Goal: Task Accomplishment & Management: Complete application form

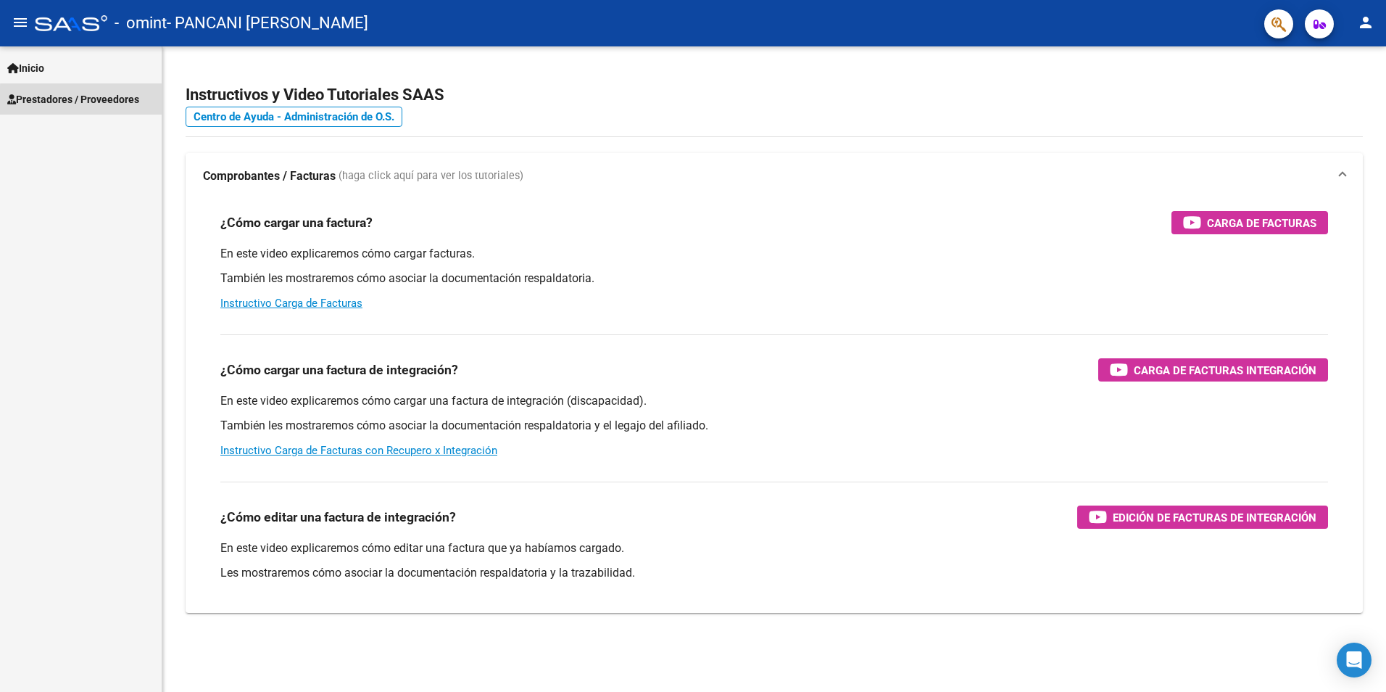
drag, startPoint x: 0, startPoint y: 0, endPoint x: 125, endPoint y: 108, distance: 165.5
click at [125, 108] on link "Prestadores / Proveedores" at bounding box center [81, 98] width 162 height 31
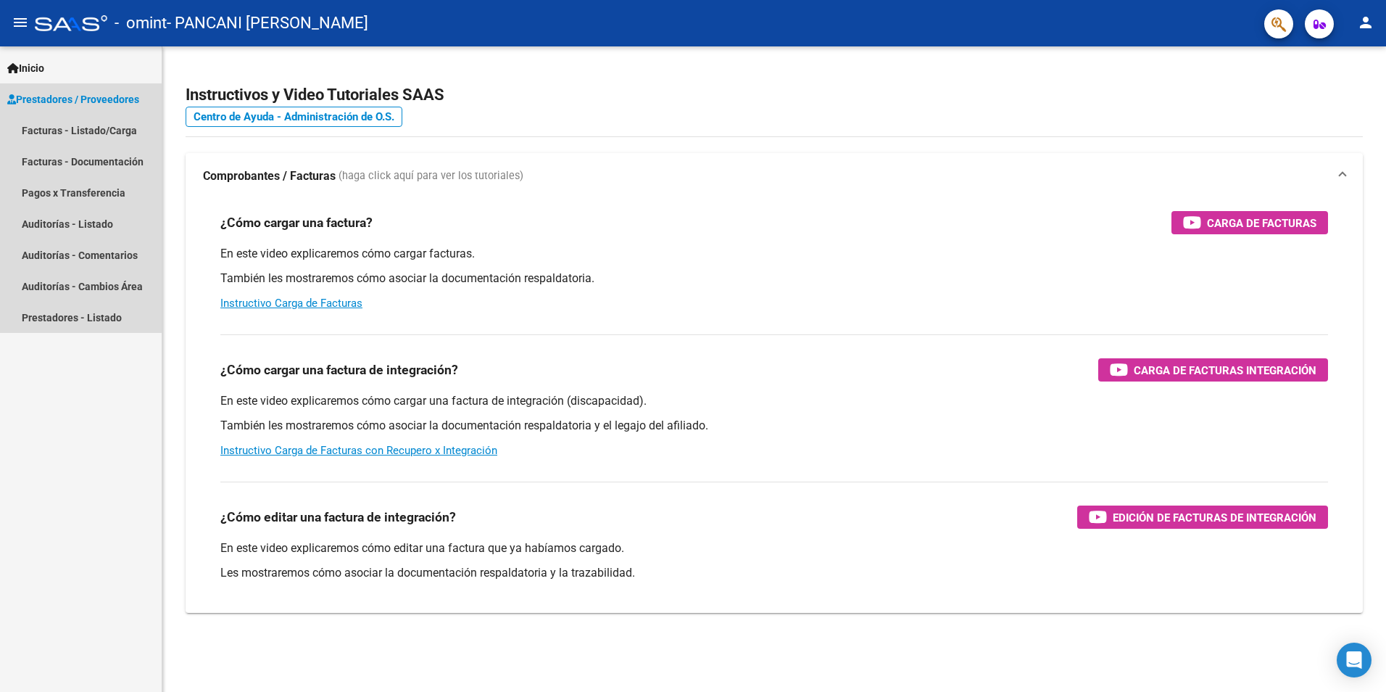
click at [110, 106] on span "Prestadores / Proveedores" at bounding box center [73, 99] width 132 height 16
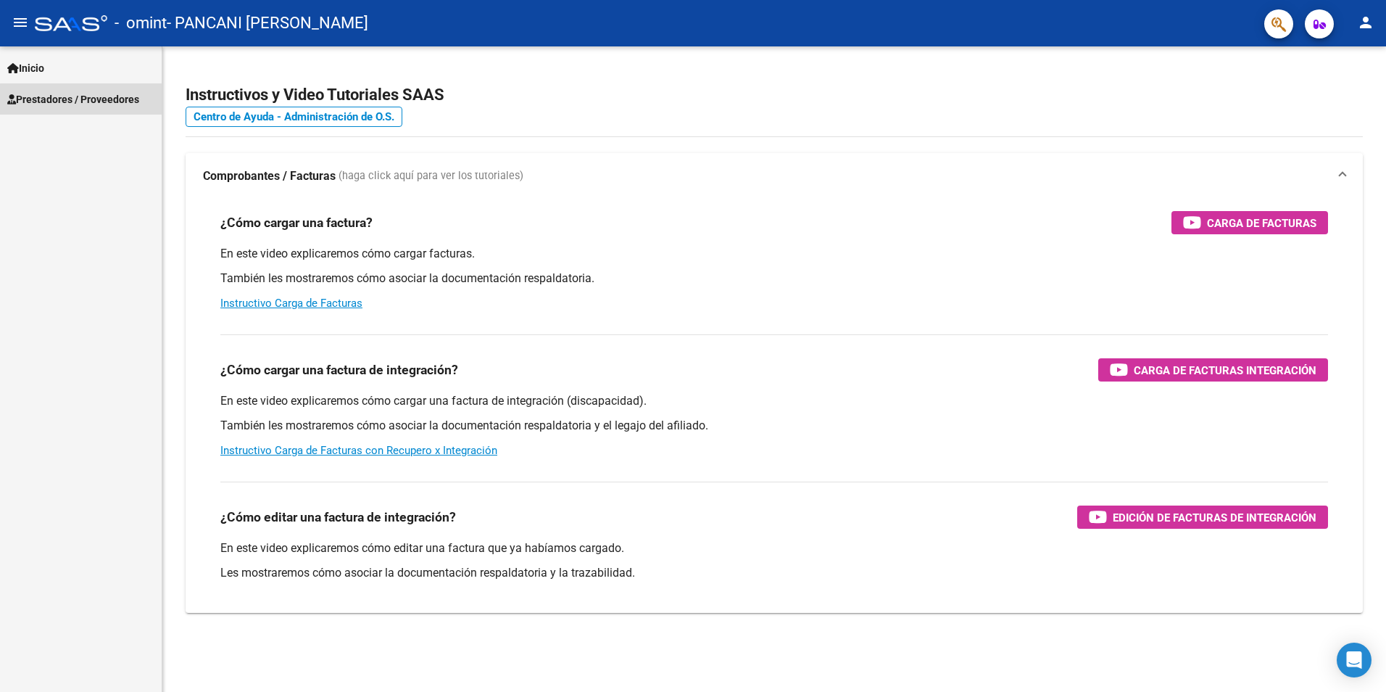
click at [108, 101] on span "Prestadores / Proveedores" at bounding box center [73, 99] width 132 height 16
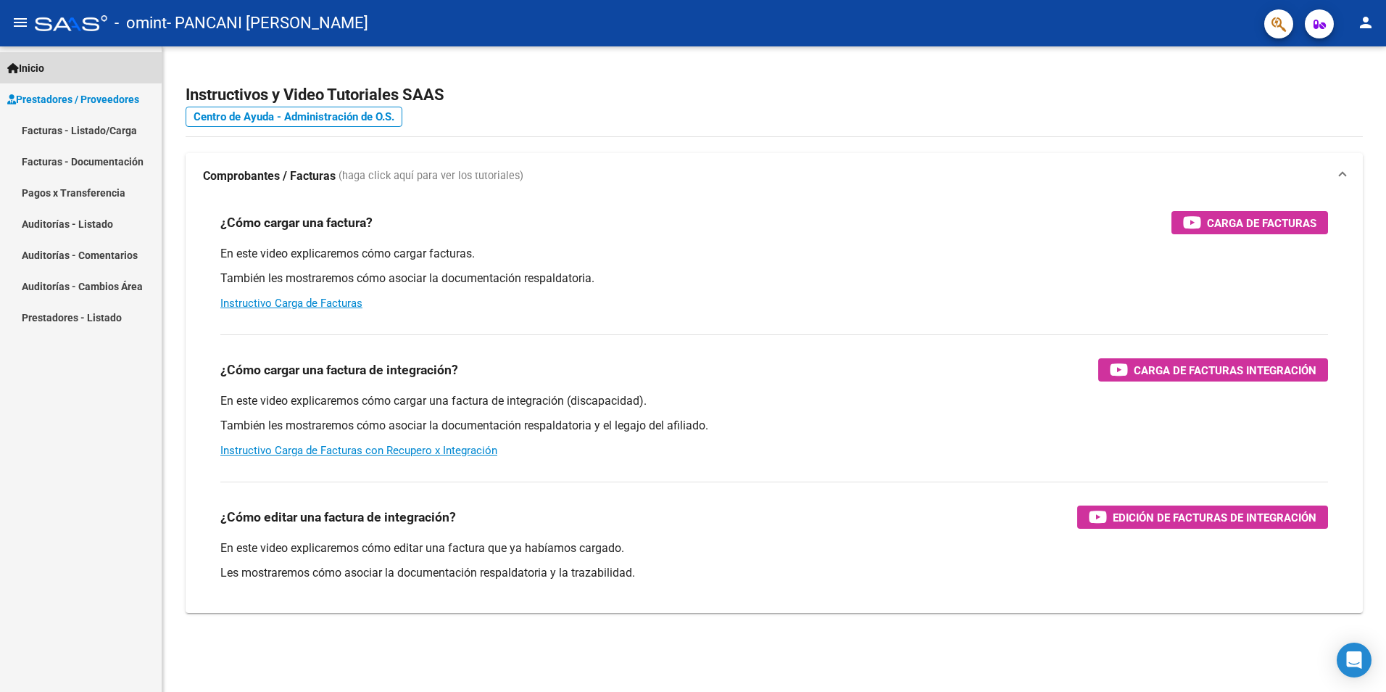
click at [44, 65] on span "Inicio" at bounding box center [25, 68] width 37 height 16
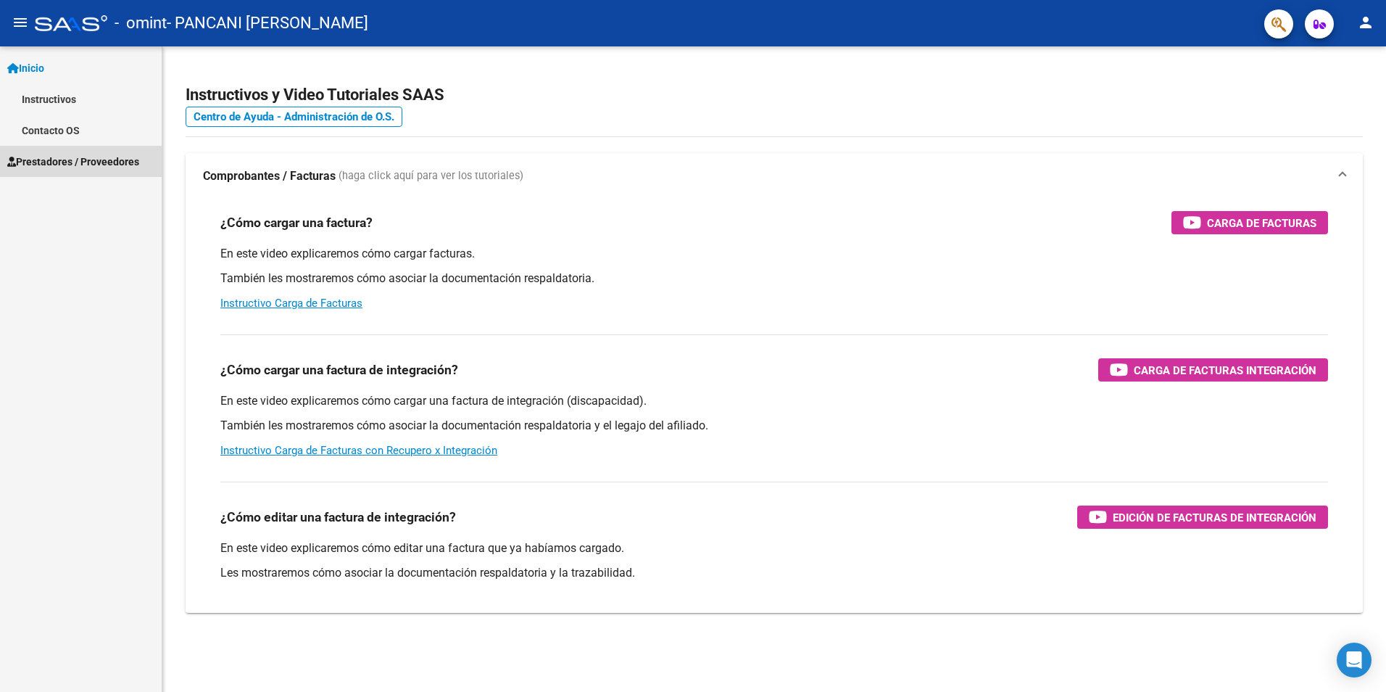
click at [68, 150] on link "Prestadores / Proveedores" at bounding box center [81, 161] width 162 height 31
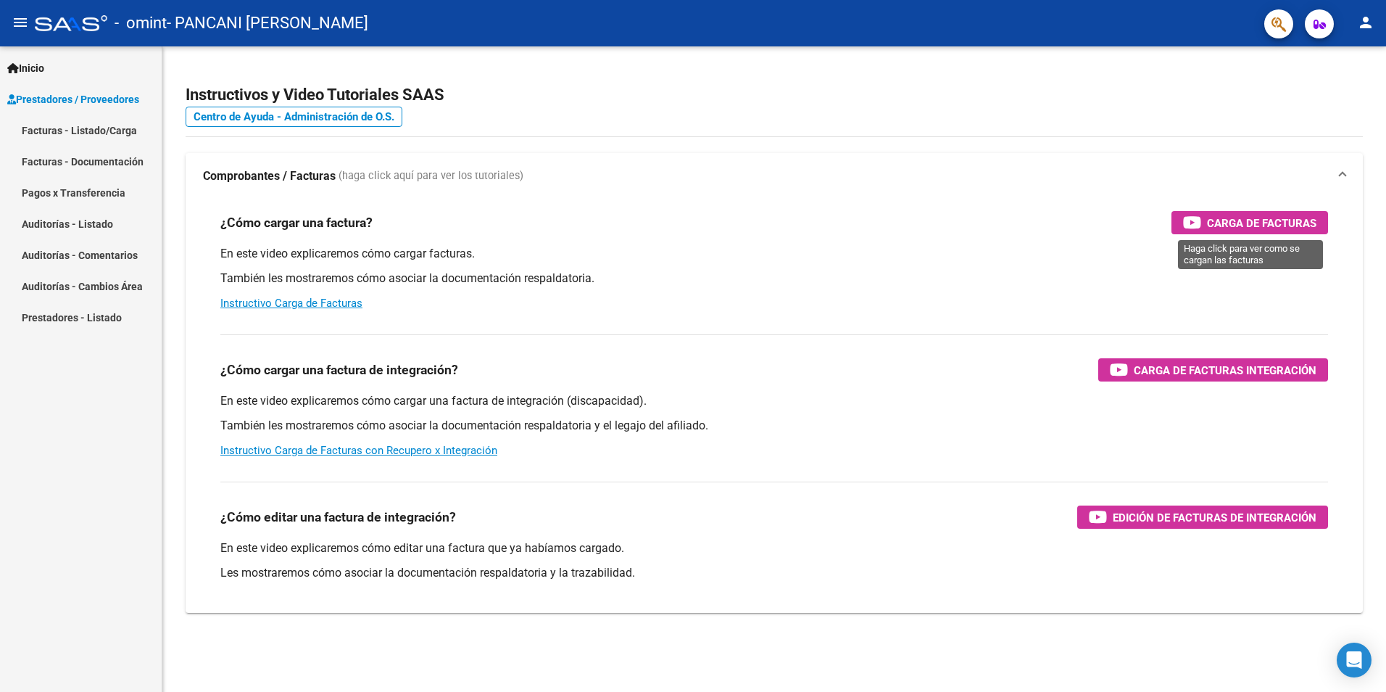
click at [1208, 219] on span "Carga de Facturas" at bounding box center [1261, 223] width 109 height 18
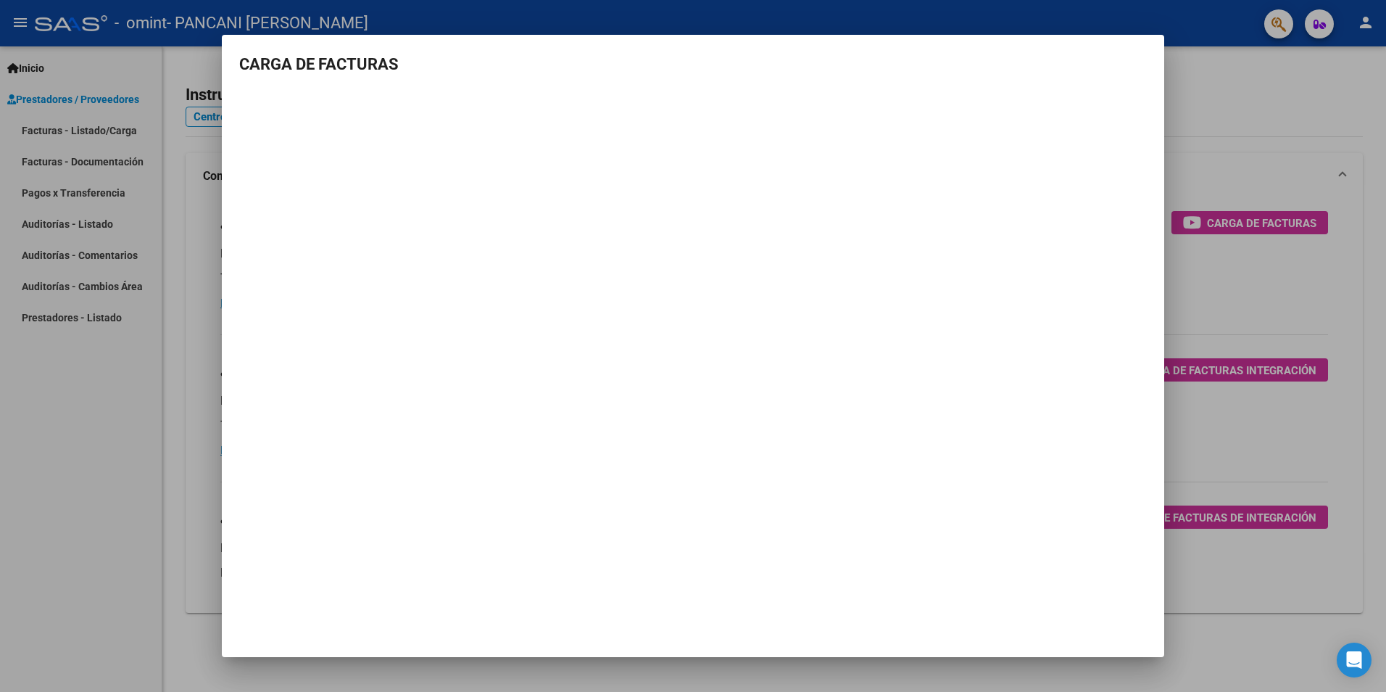
click at [391, 468] on mat-dialog-container "CARGA DE FACTURAS" at bounding box center [693, 346] width 942 height 623
click at [1248, 207] on div at bounding box center [693, 346] width 1386 height 692
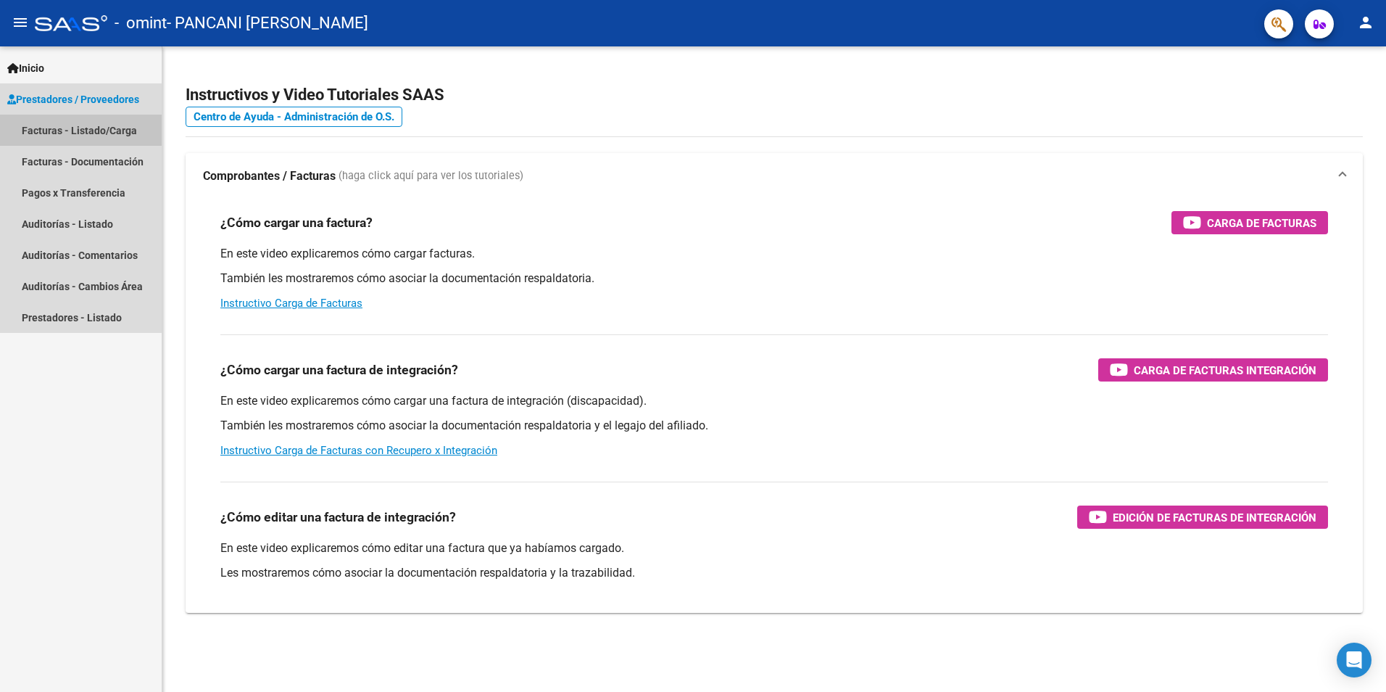
click at [101, 123] on link "Facturas - Listado/Carga" at bounding box center [81, 130] width 162 height 31
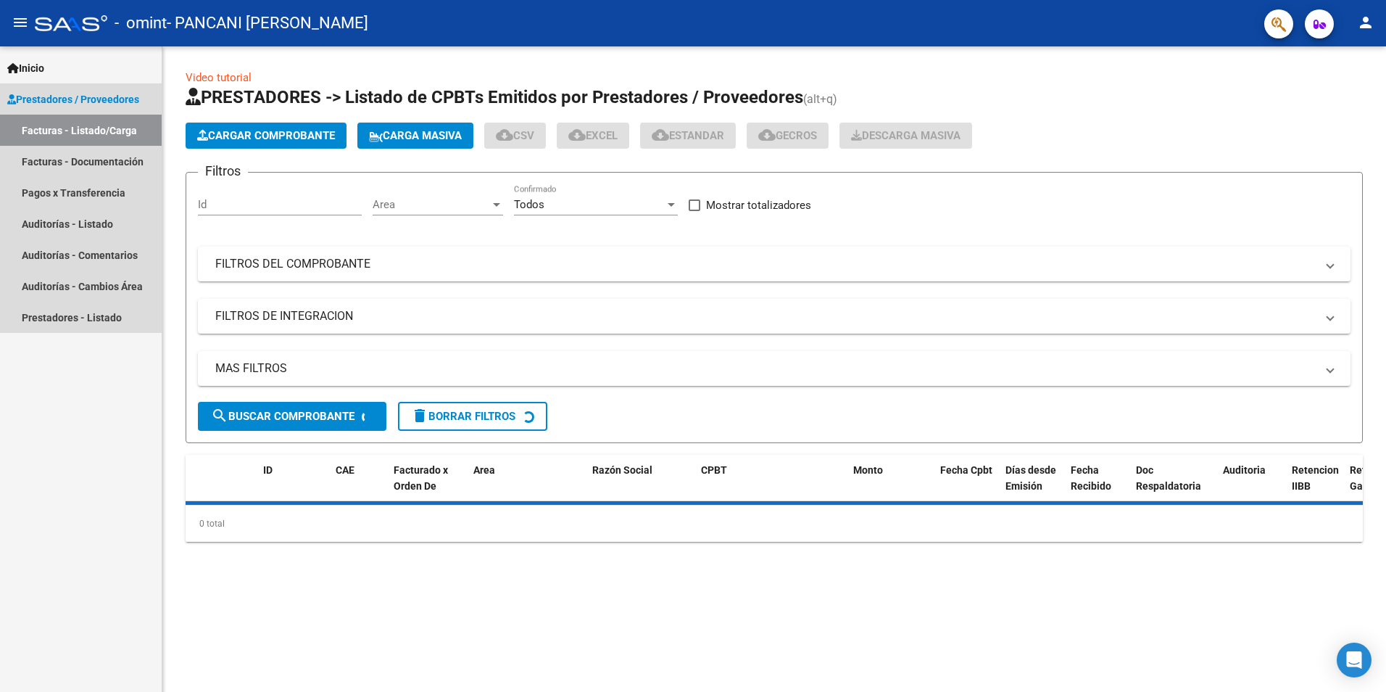
click at [101, 123] on link "Facturas - Listado/Carga" at bounding box center [81, 130] width 162 height 31
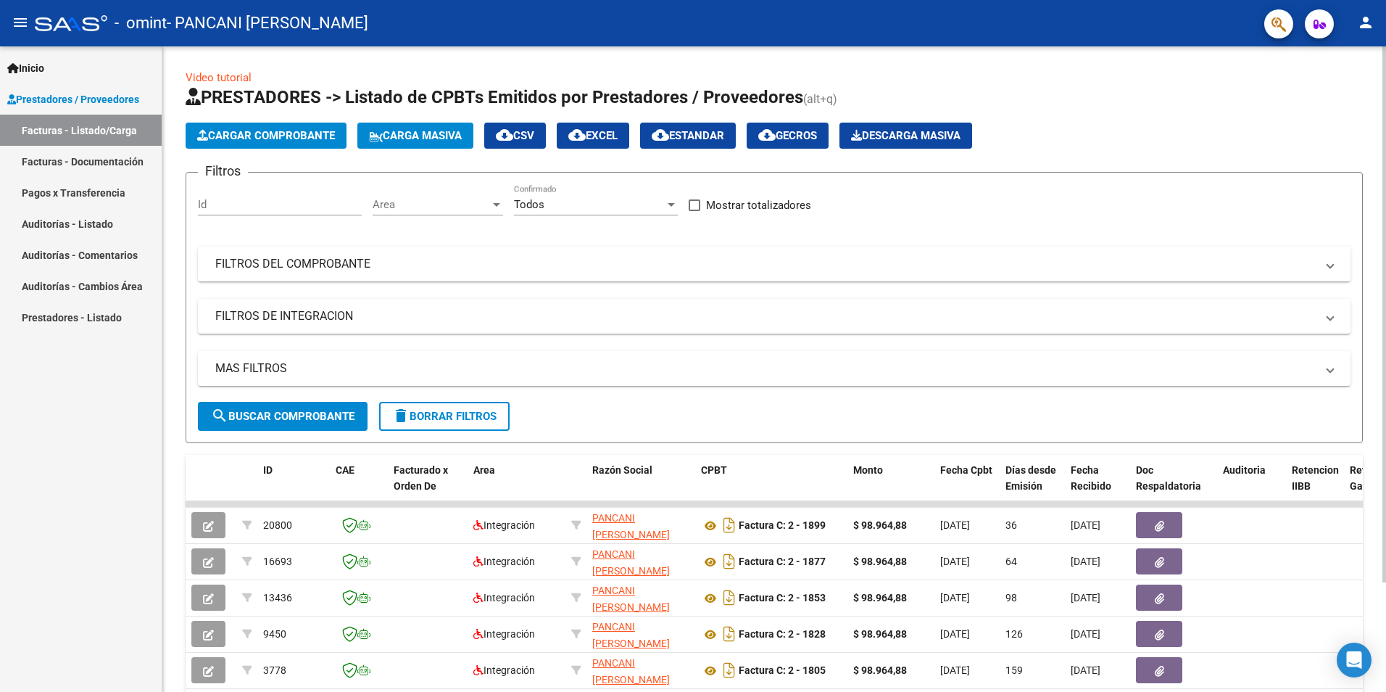
click at [257, 141] on span "Cargar Comprobante" at bounding box center [266, 135] width 138 height 13
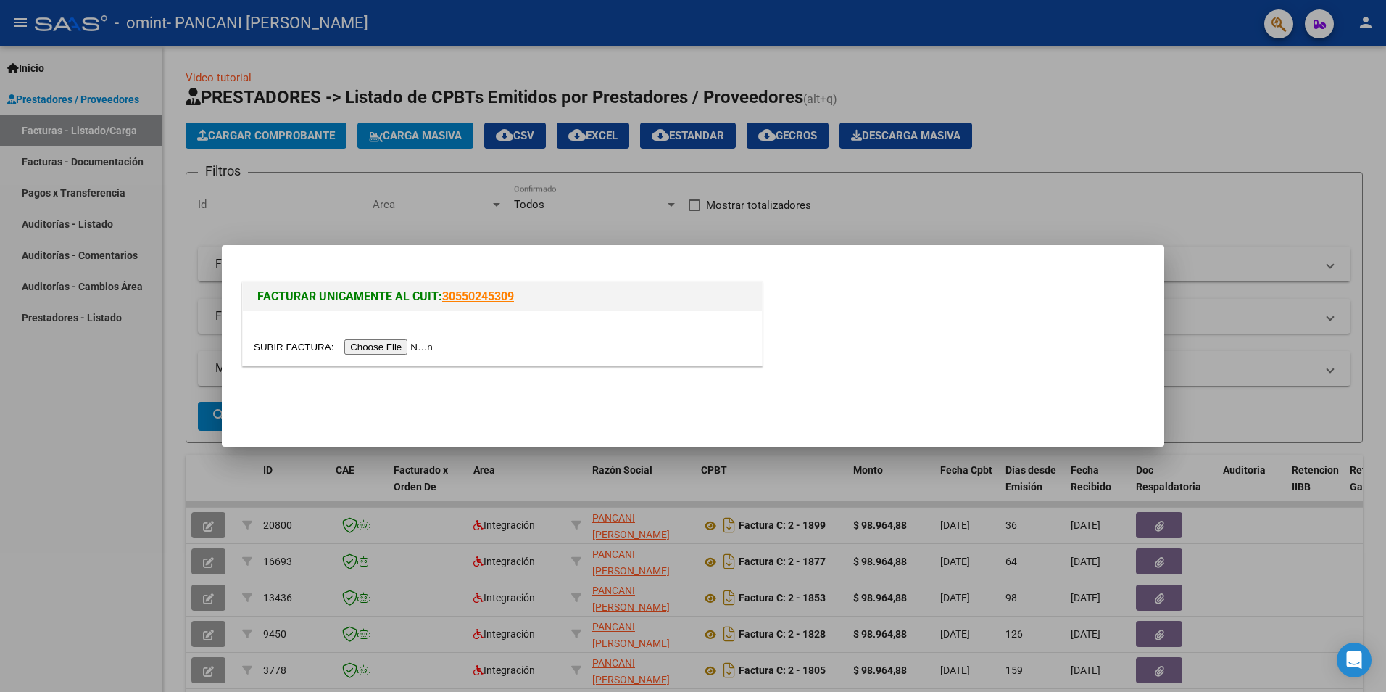
click at [401, 347] on input "file" at bounding box center [345, 346] width 183 height 15
